Goal: Navigation & Orientation: Find specific page/section

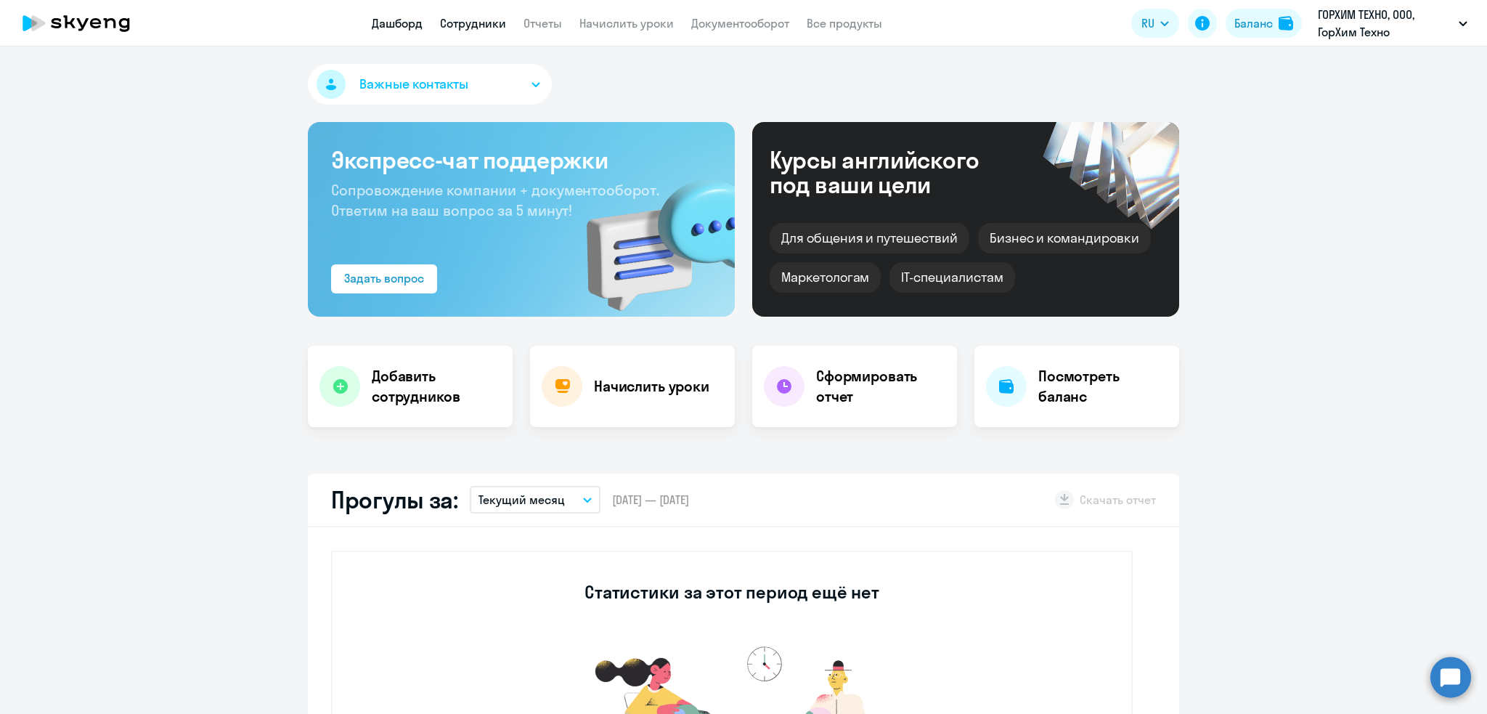
click at [474, 25] on link "Сотрудники" at bounding box center [473, 23] width 66 height 15
select select "30"
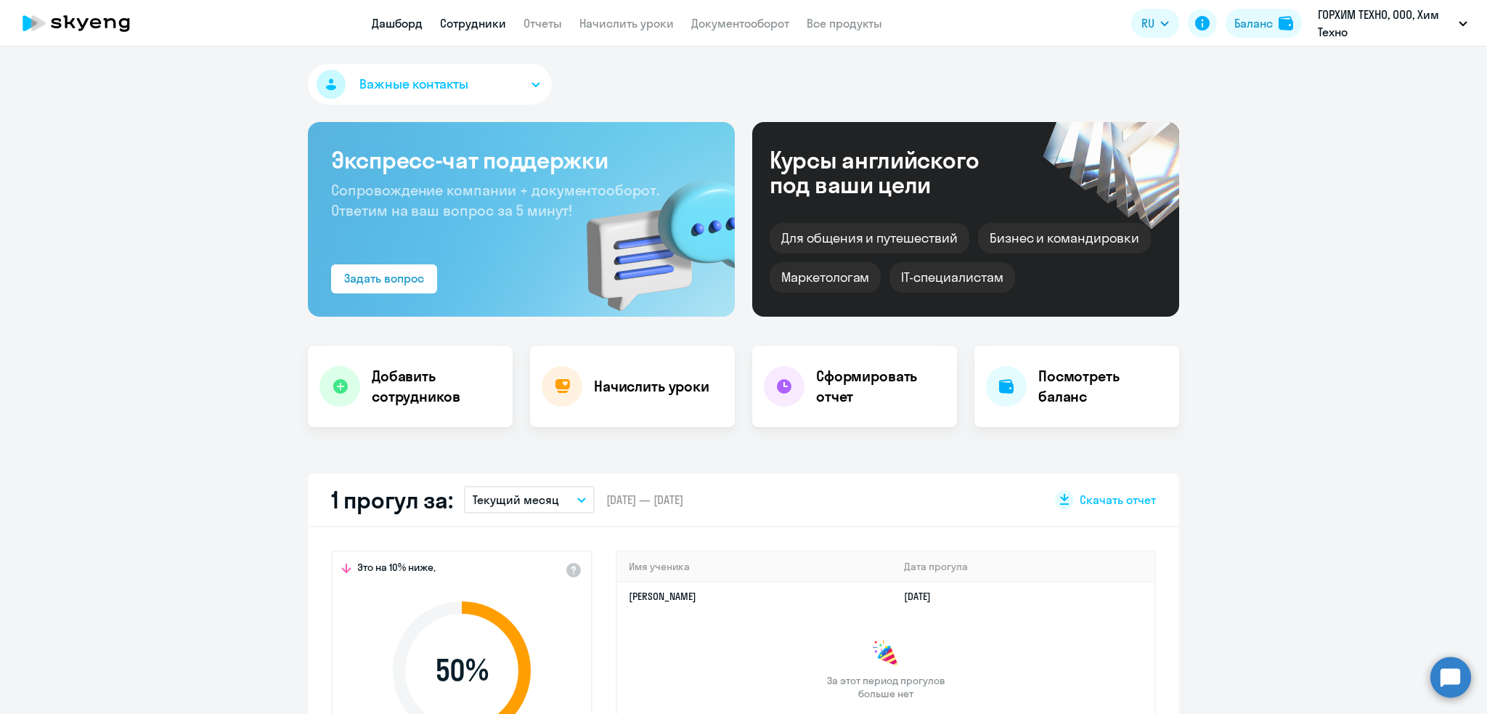
click at [475, 23] on link "Сотрудники" at bounding box center [473, 23] width 66 height 15
select select "30"
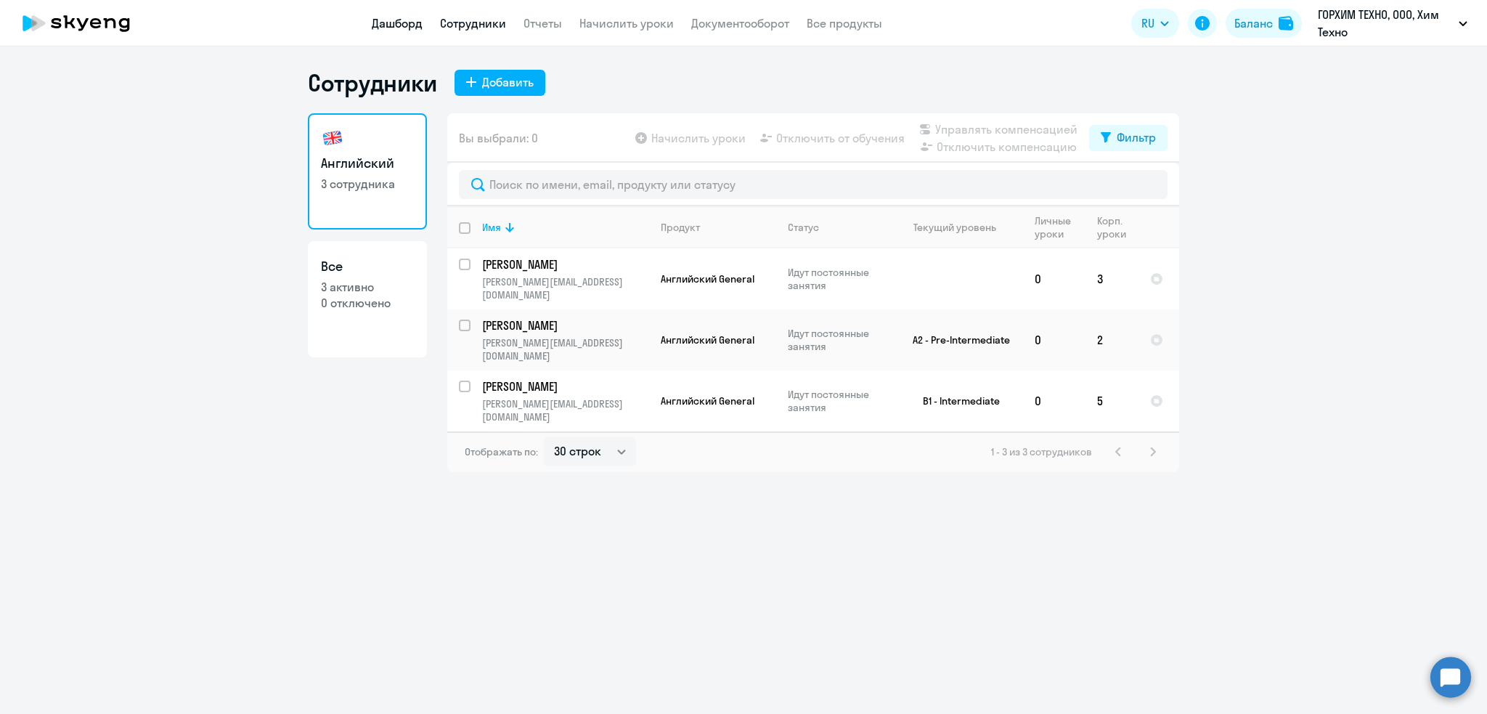
click at [386, 17] on link "Дашборд" at bounding box center [397, 23] width 51 height 15
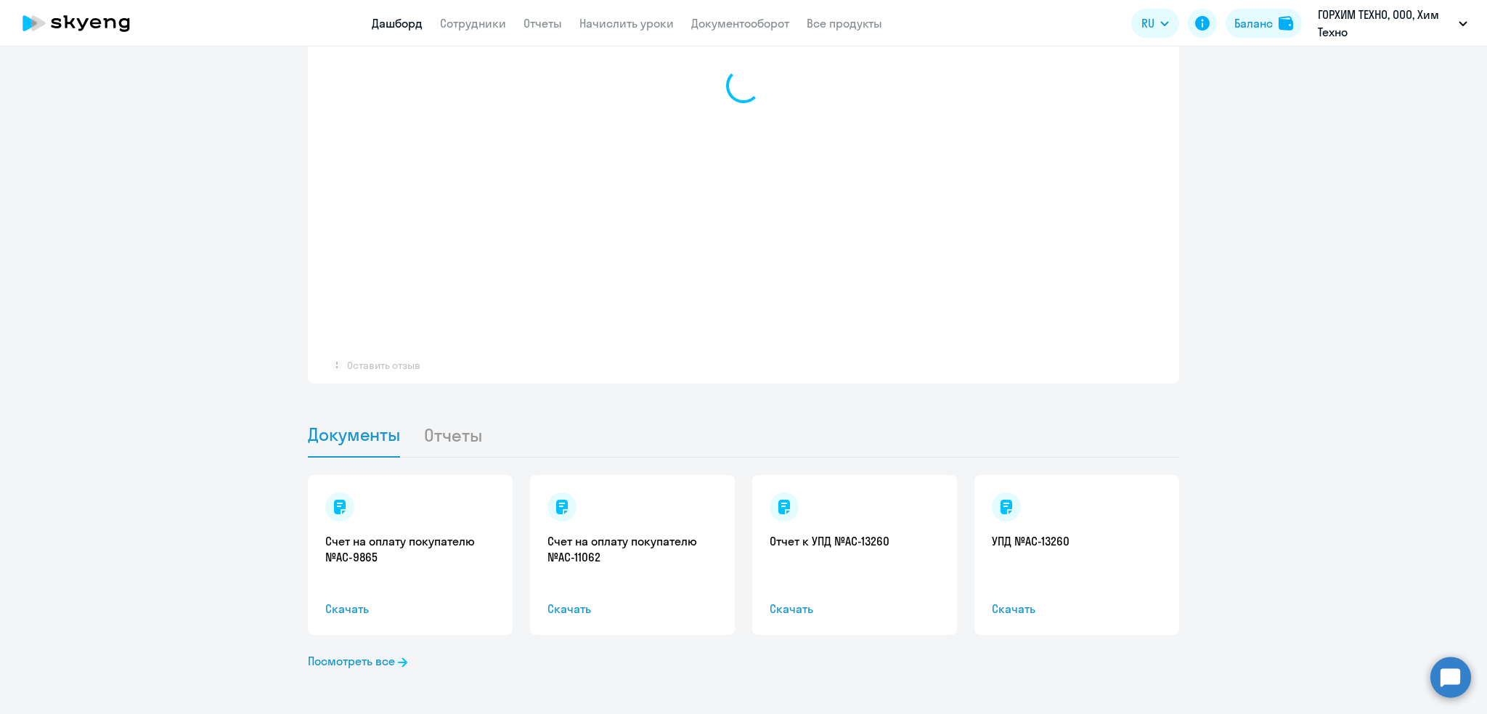
select select "30"
